Goal: Information Seeking & Learning: Learn about a topic

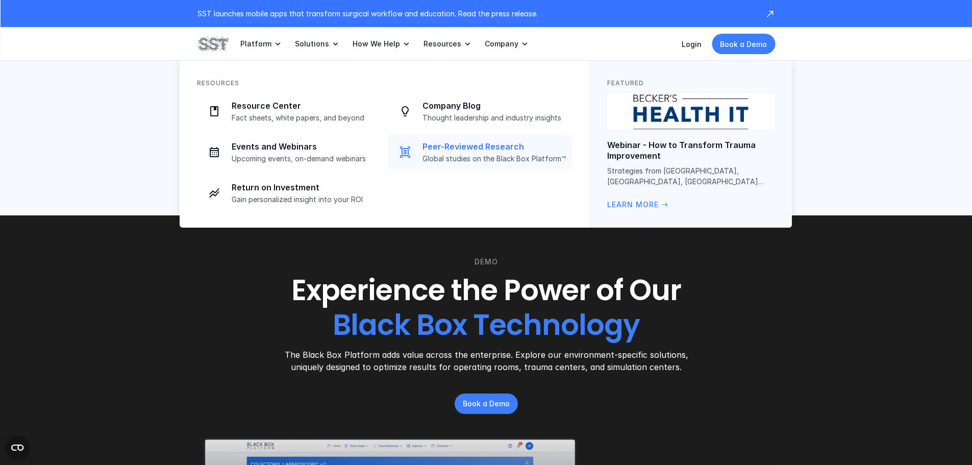
scroll to position [2703, 0]
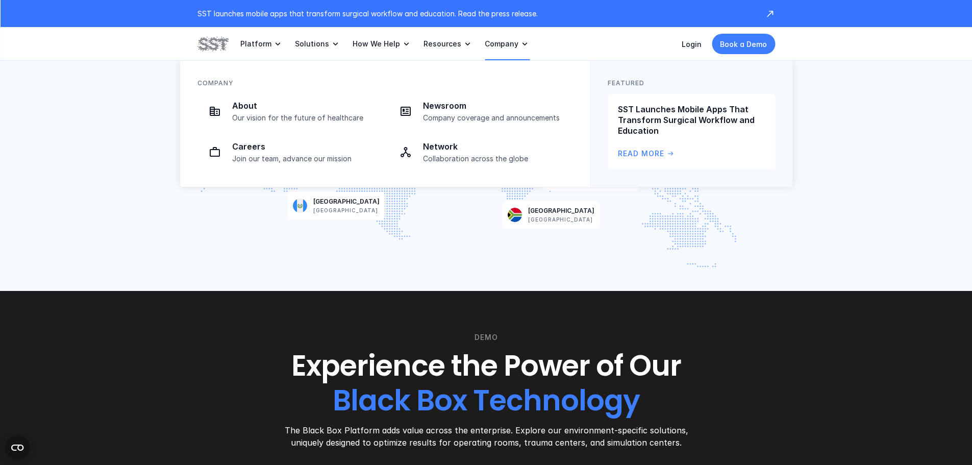
click at [508, 48] on p "Company" at bounding box center [501, 43] width 34 height 9
click at [251, 116] on p "Our vision for the future of healthcare" at bounding box center [304, 117] width 144 height 9
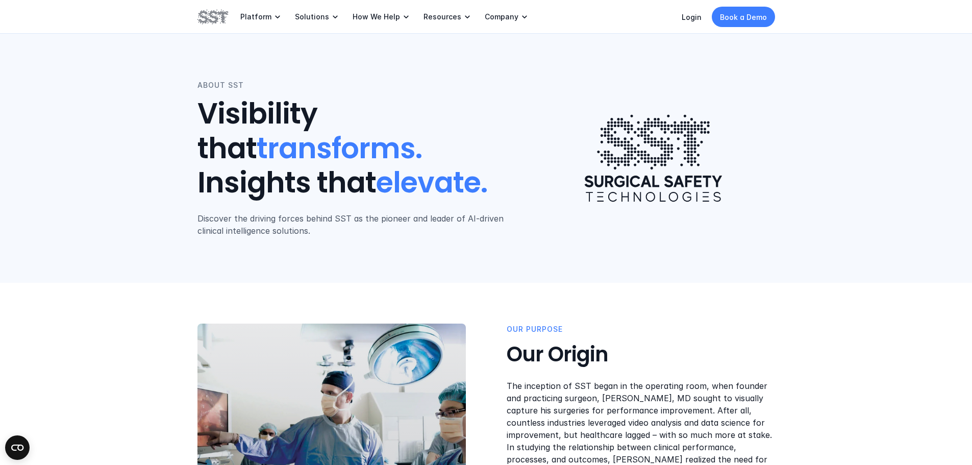
scroll to position [2703, 0]
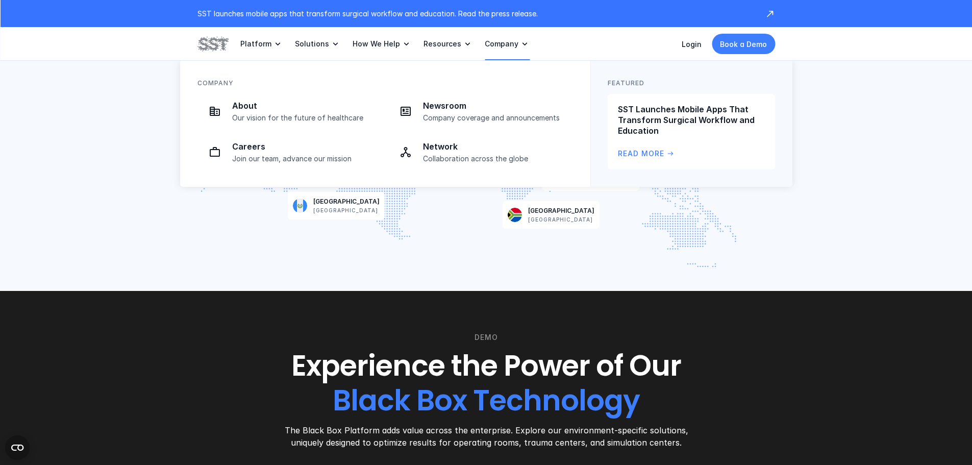
click at [498, 43] on p "Company" at bounding box center [501, 43] width 34 height 9
click at [469, 158] on p "Collaboration across the globe" at bounding box center [495, 158] width 144 height 9
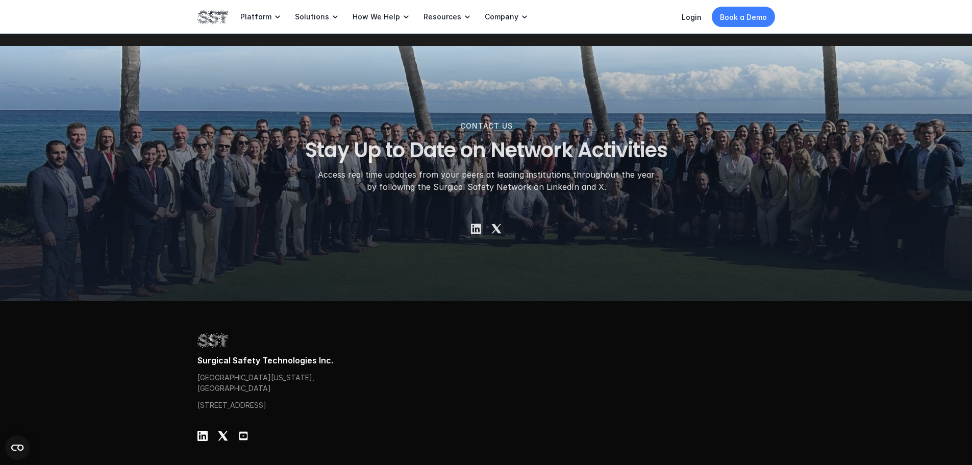
scroll to position [1735, 0]
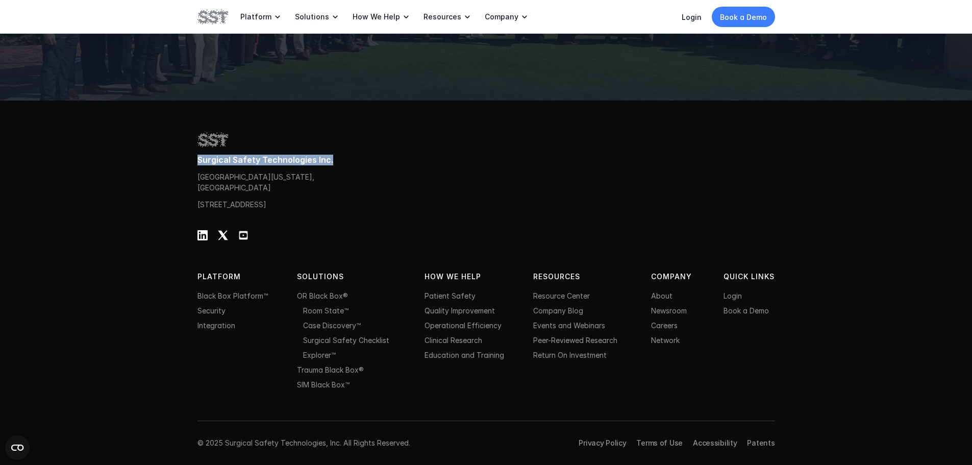
drag, startPoint x: 335, startPoint y: 148, endPoint x: 197, endPoint y: 148, distance: 137.7
click at [197, 155] on p "Surgical Safety Technologies Inc." at bounding box center [485, 160] width 577 height 11
copy p "Surgical Safety Technologies Inc."
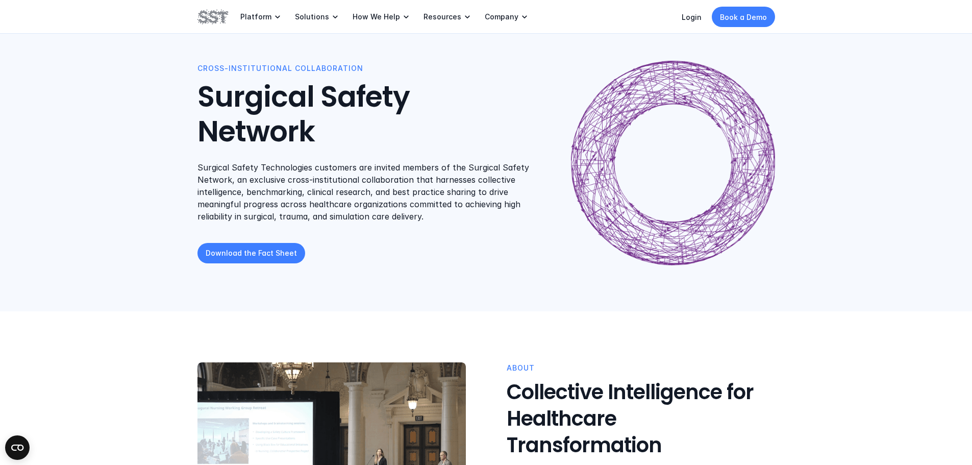
scroll to position [0, 0]
